Goal: Use online tool/utility: Use online tool/utility

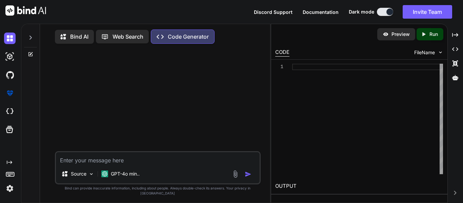
type textarea "x"
click at [110, 173] on div "Source GPT-4o min.." at bounding box center [158, 167] width 206 height 33
click at [108, 165] on textarea at bounding box center [158, 158] width 204 height 12
type textarea "f"
type textarea "x"
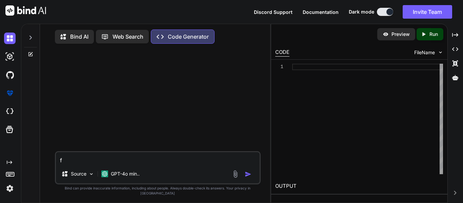
type textarea "fi"
type textarea "x"
type textarea "fix"
type textarea "x"
type textarea "fix"
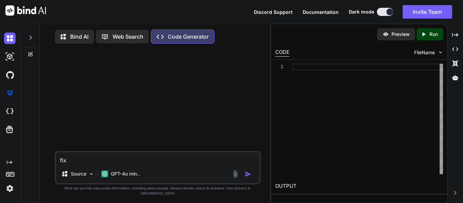
type textarea "x"
type textarea "fix i"
type textarea "x"
type textarea "fix it"
type textarea "x"
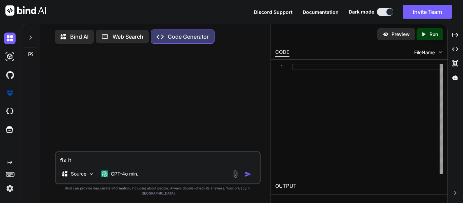
type textarea "fix it"
type textarea "x"
paste textarea "if (start) { settings.survival = { "wall": 999, "dirt": 999, "sapling": 1, "see…"
type textarea "fix it if (start) { settings.survival = { "wall": 999, "dirt": 999, "sapling": …"
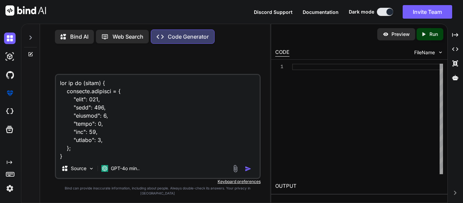
scroll to position [4511, 0]
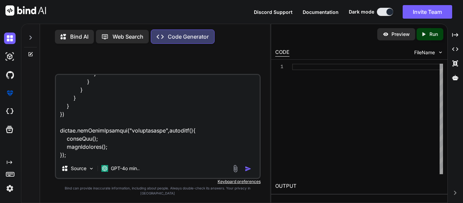
type textarea "x"
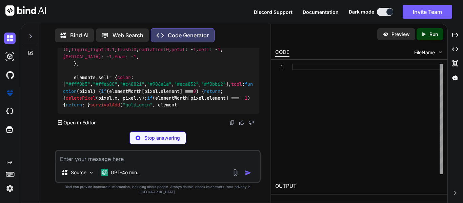
scroll to position [3069, 0]
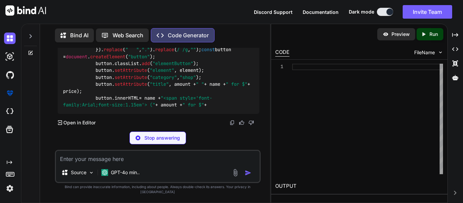
drag, startPoint x: 186, startPoint y: 103, endPoint x: 190, endPoint y: 102, distance: 4.8
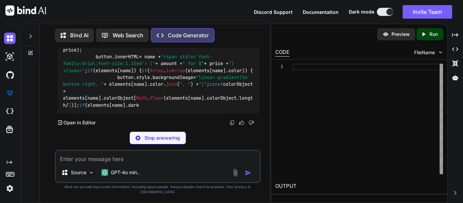
scroll to position [3843, 0]
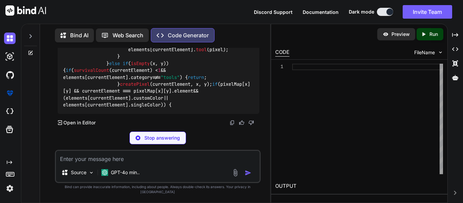
type textarea "x"
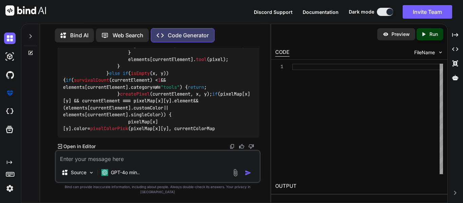
scroll to position [4511, 0]
